Goal: Transaction & Acquisition: Purchase product/service

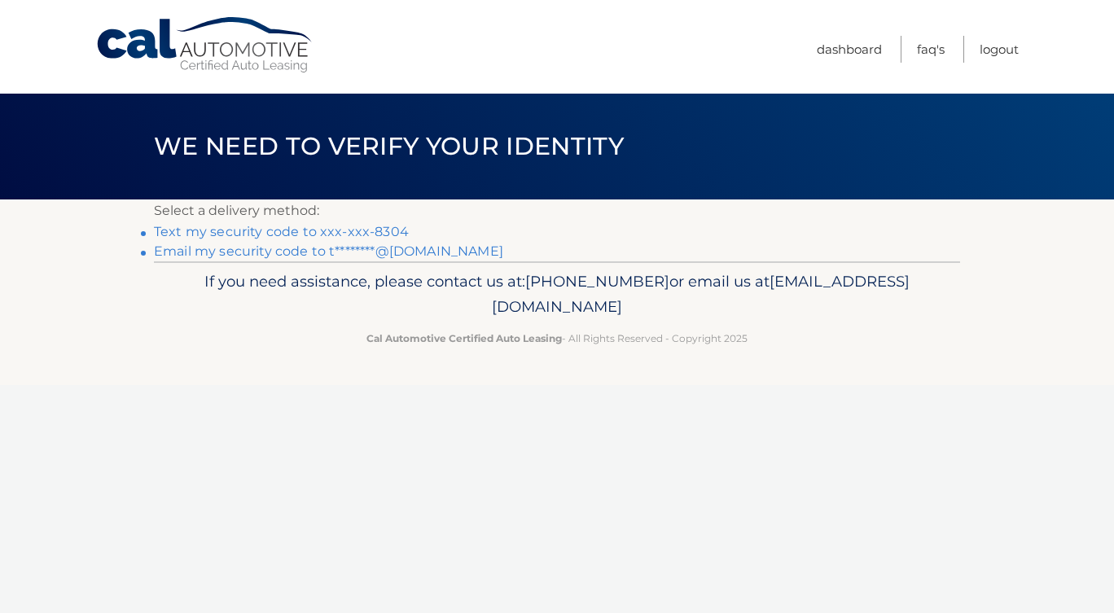
click at [336, 230] on link "Text my security code to xxx-xxx-8304" at bounding box center [281, 231] width 255 height 15
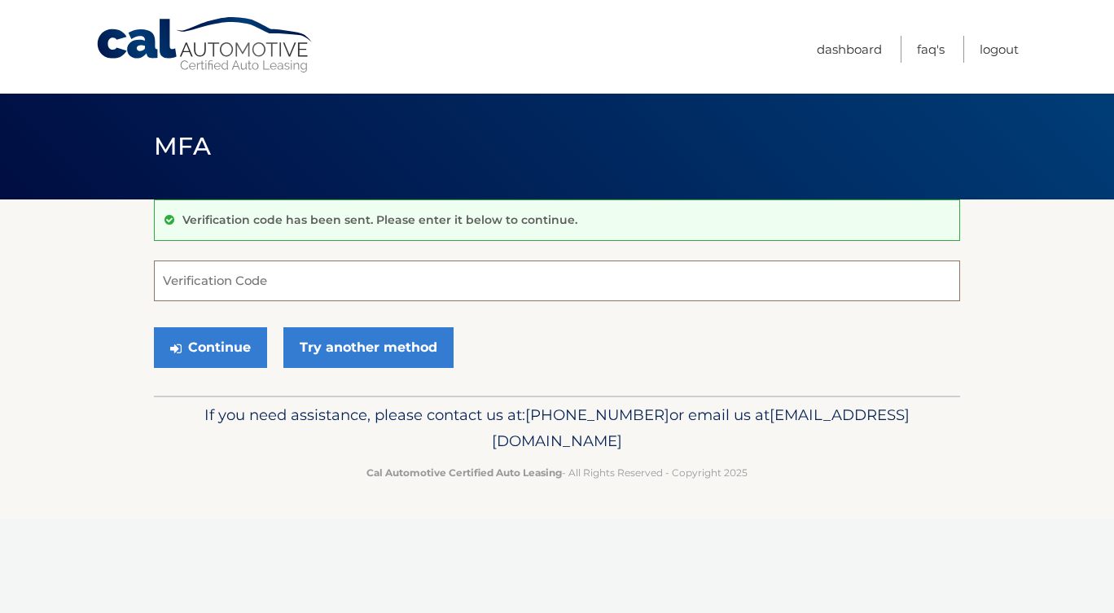
click at [388, 281] on input "Verification Code" at bounding box center [557, 281] width 806 height 41
type input "841716"
click at [215, 355] on button "Continue" at bounding box center [210, 347] width 113 height 41
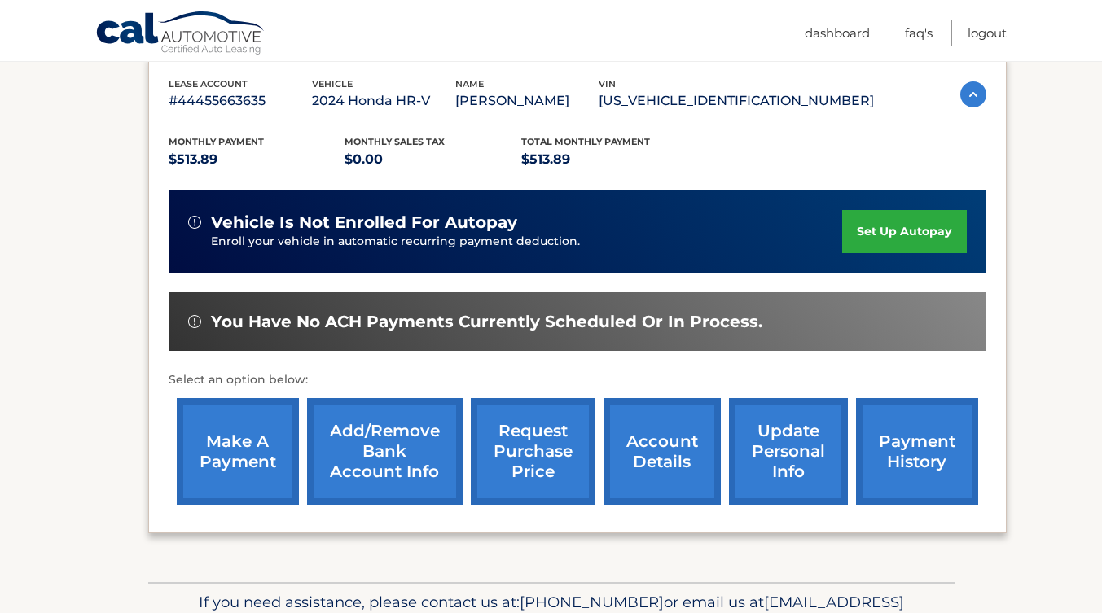
scroll to position [303, 0]
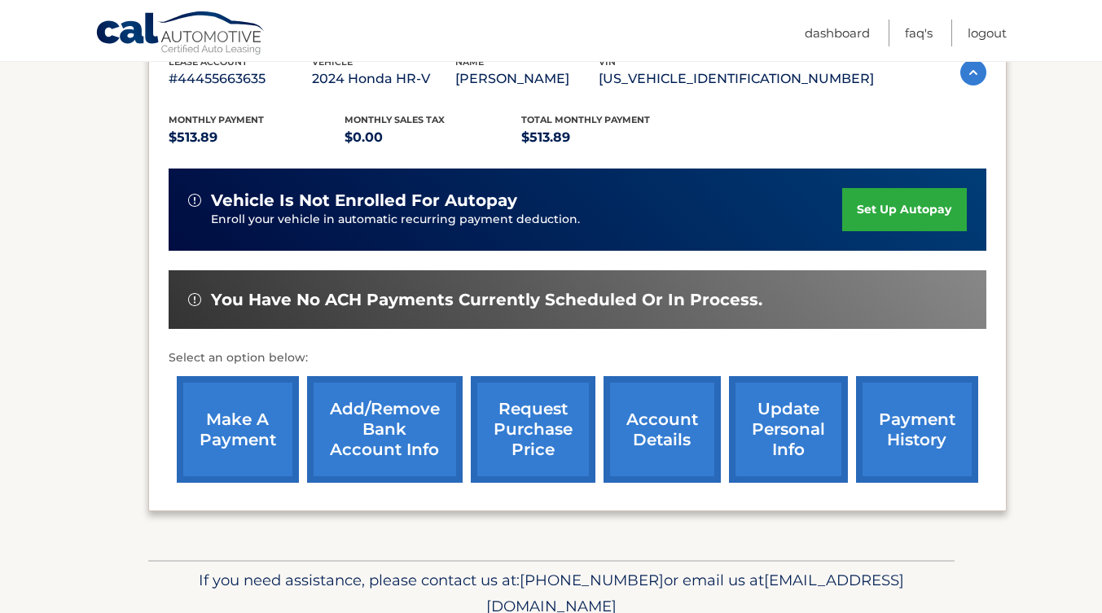
click at [248, 427] on link "make a payment" at bounding box center [238, 429] width 122 height 107
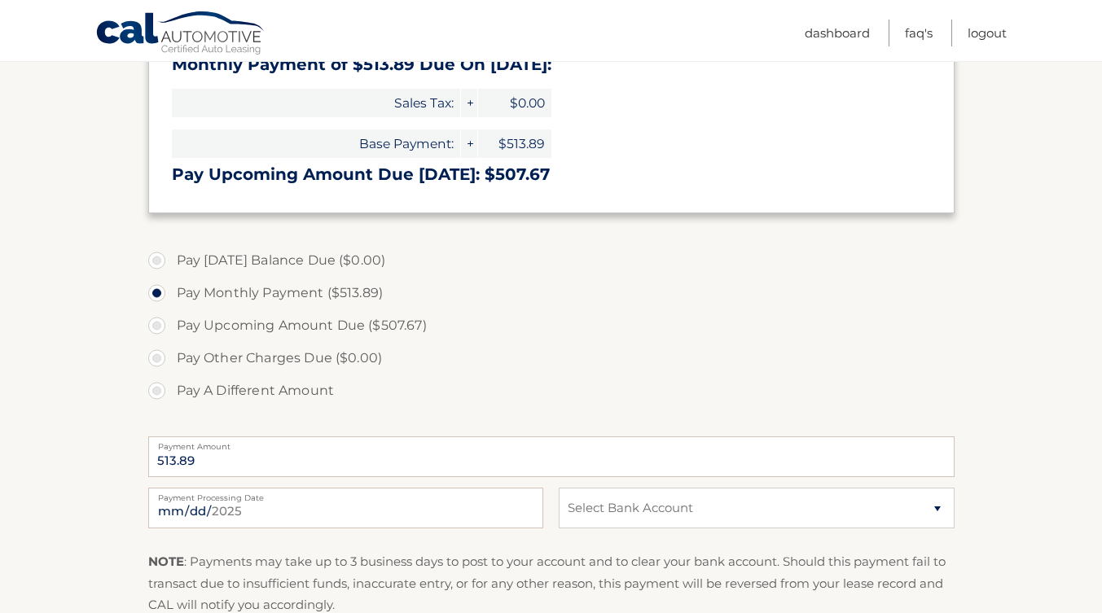
scroll to position [391, 0]
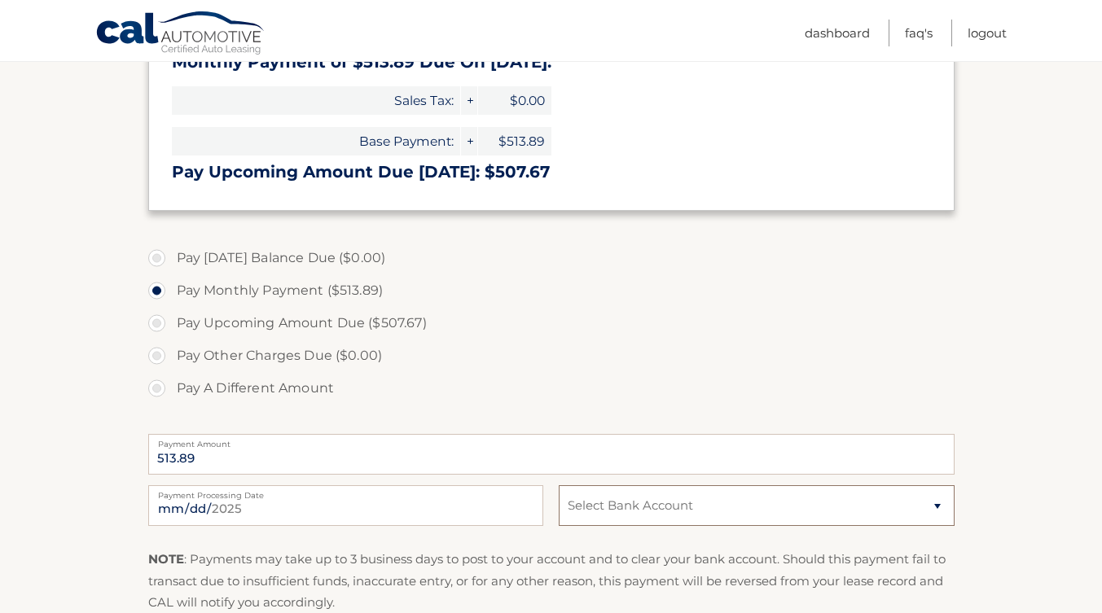
click at [767, 511] on select "Select Bank Account Checking CAPITAL ONE N.A. *****3629 Checking TD BANK NA ***…" at bounding box center [756, 505] width 395 height 41
select select "NTY1OTIyZGItOGQ2NS00NDgyLThmMmEtZjA0NDY2ZTkwY2Ux"
click at [559, 485] on select "Select Bank Account Checking CAPITAL ONE N.A. *****3629 Checking TD BANK NA ***…" at bounding box center [756, 505] width 395 height 41
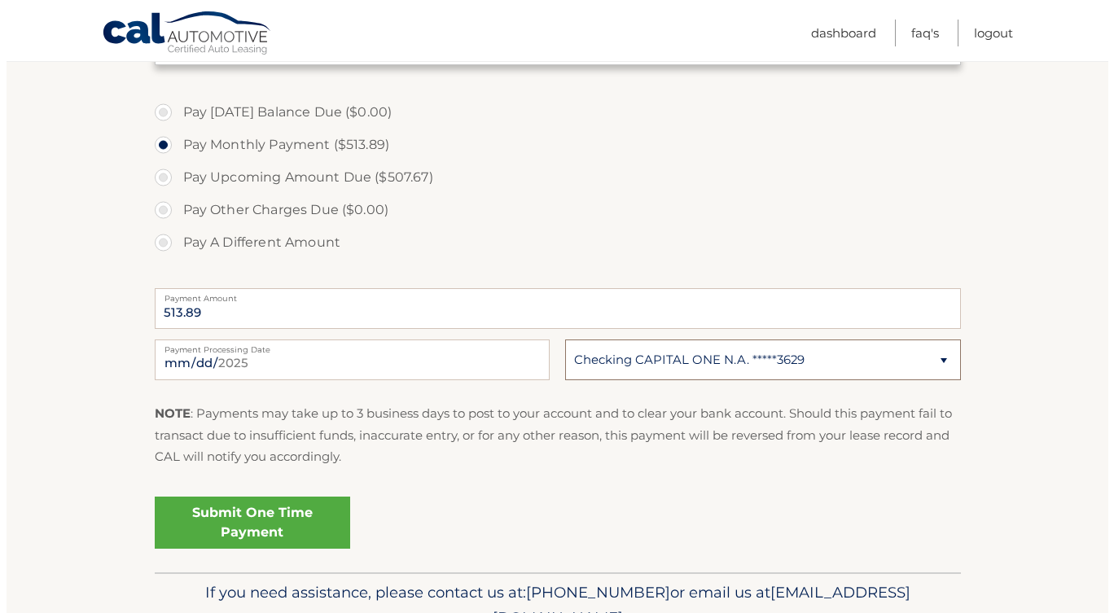
scroll to position [540, 0]
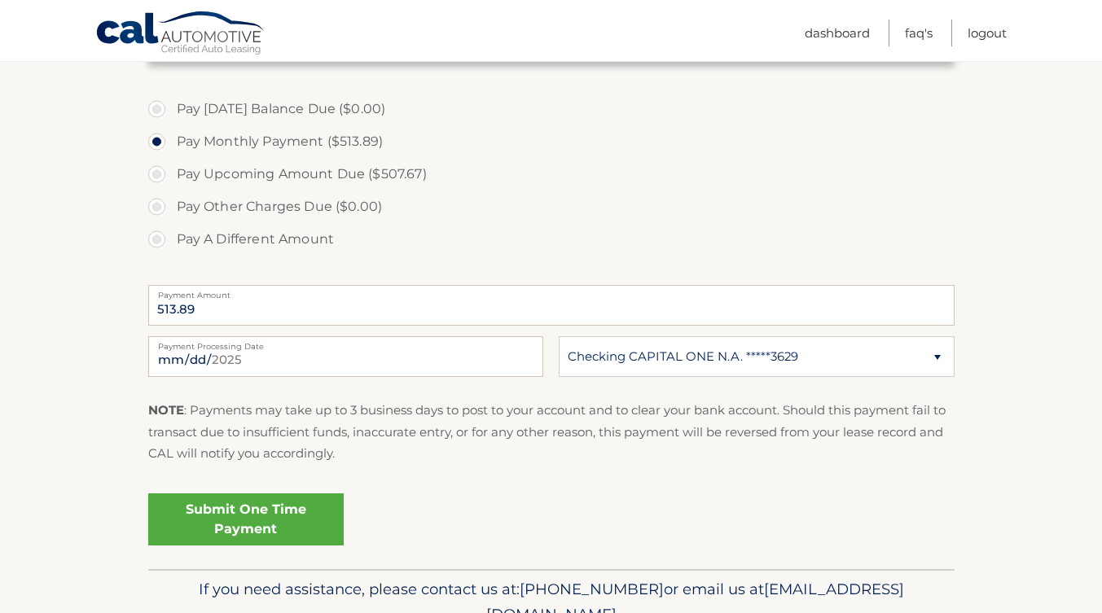
click at [274, 520] on link "Submit One Time Payment" at bounding box center [245, 519] width 195 height 52
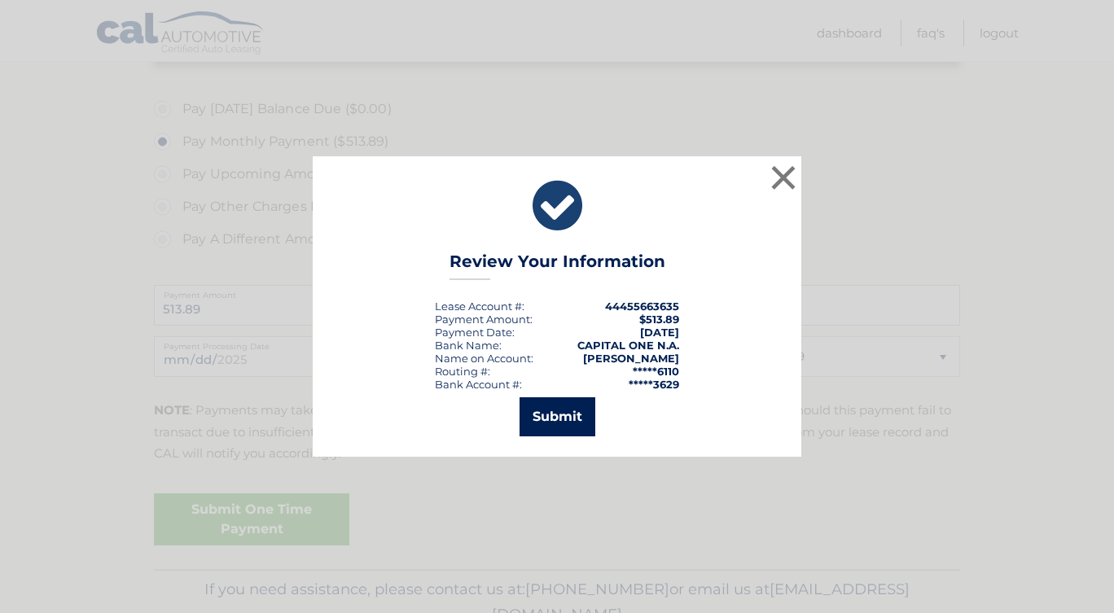
click at [584, 413] on button "Submit" at bounding box center [557, 416] width 76 height 39
